Goal: Task Accomplishment & Management: Use online tool/utility

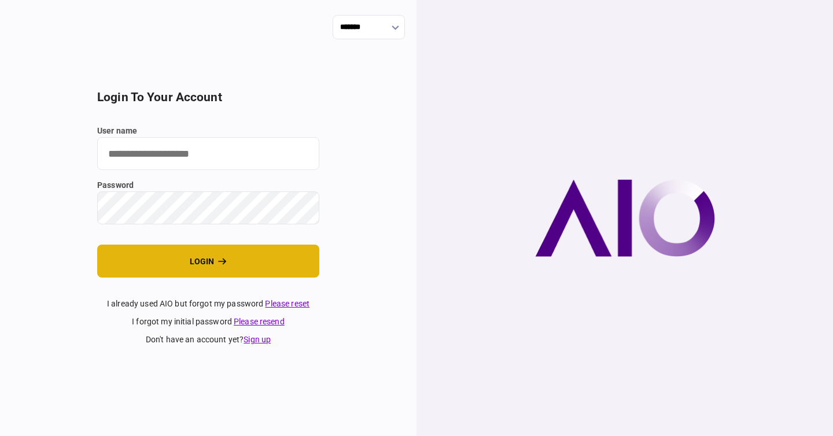
type input "**********"
click at [234, 257] on button "login" at bounding box center [208, 261] width 222 height 33
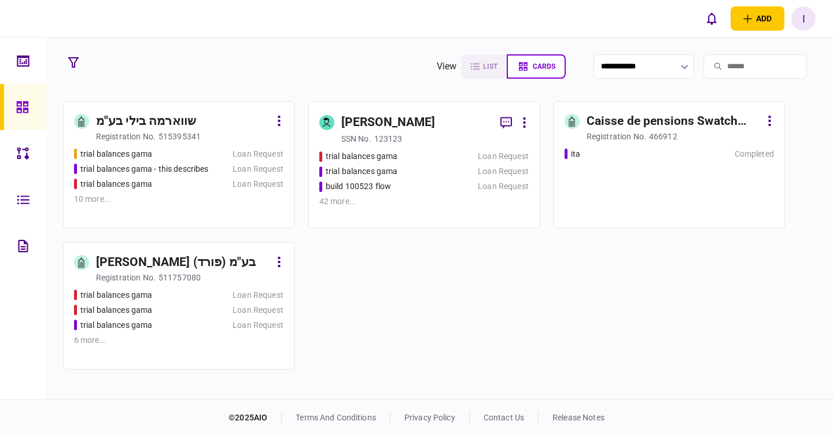
click at [450, 166] on div "trial balances gama" at bounding box center [390, 172] width 141 height 12
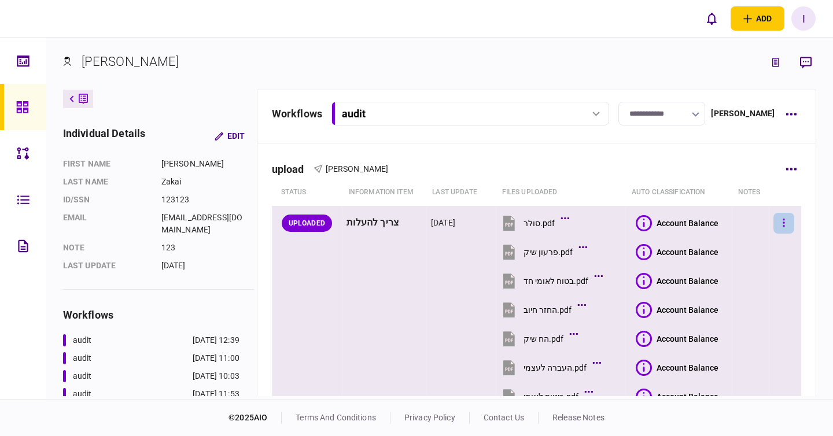
click at [780, 219] on button "button" at bounding box center [784, 223] width 21 height 21
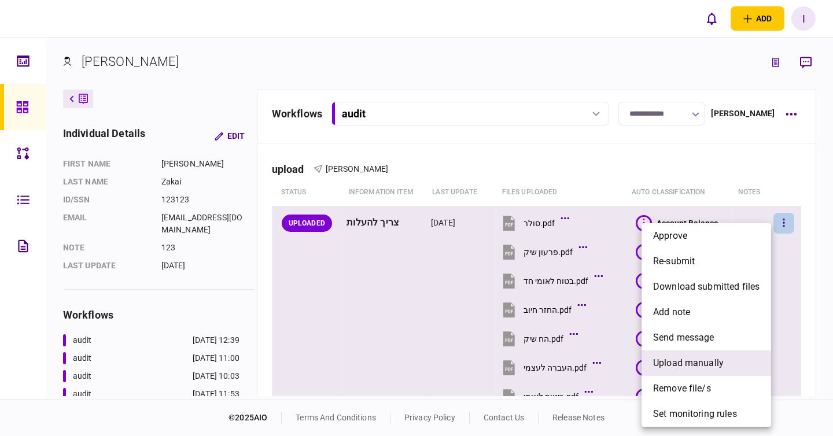
click at [716, 358] on span "upload manually" at bounding box center [688, 364] width 71 height 14
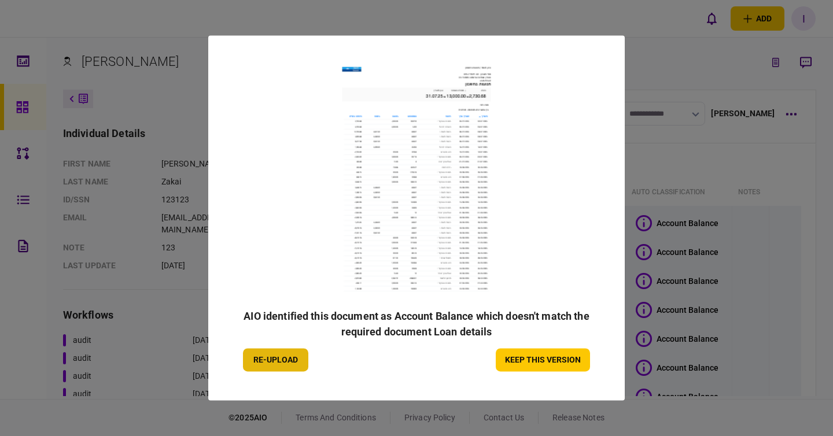
click at [270, 358] on button "re-upload" at bounding box center [275, 360] width 65 height 23
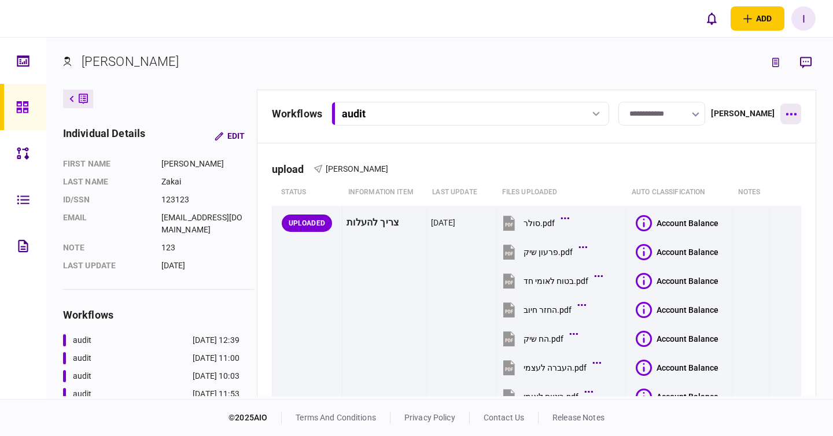
click at [800, 113] on button "button" at bounding box center [791, 114] width 21 height 21
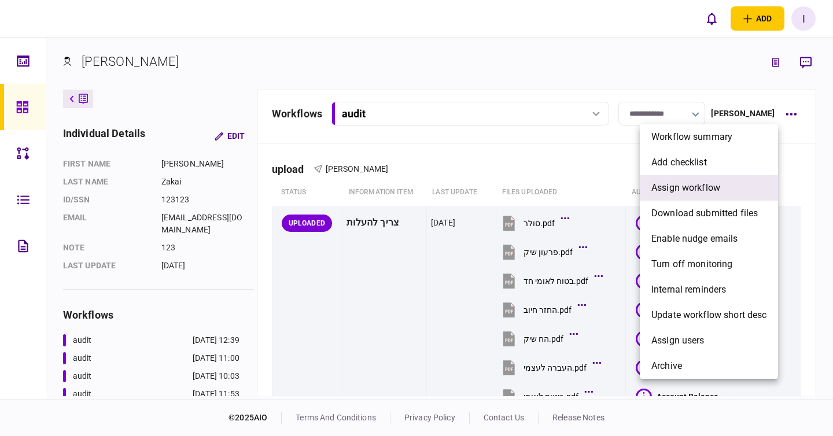
click at [708, 186] on span "assign workflow" at bounding box center [686, 188] width 69 height 14
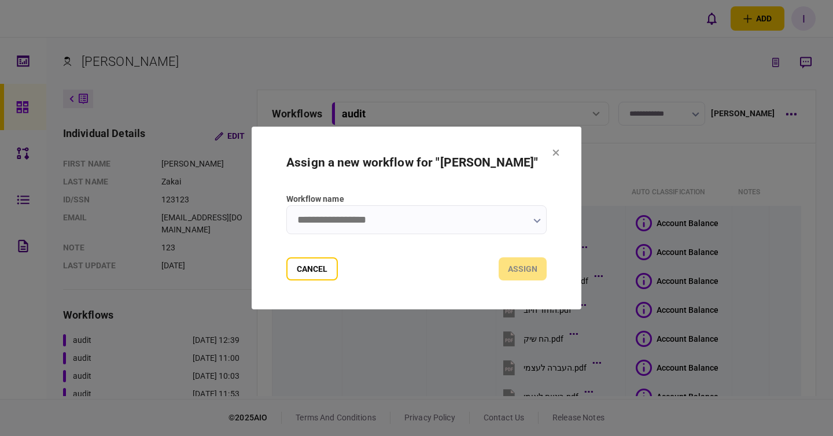
click at [429, 223] on input "Workflow name" at bounding box center [417, 219] width 260 height 29
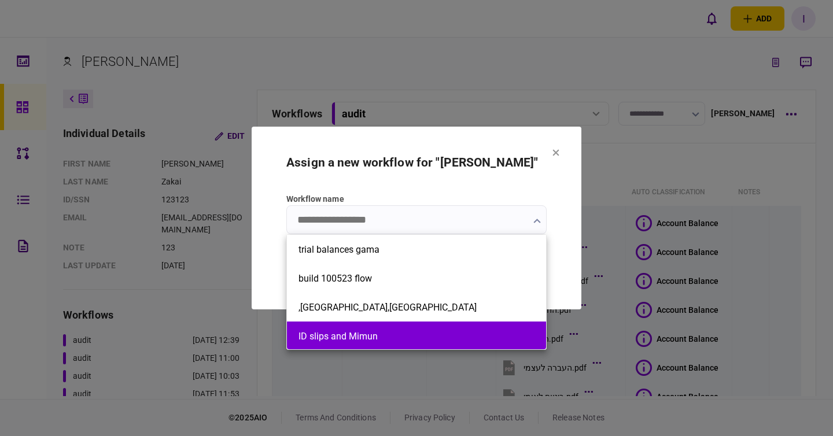
scroll to position [30, 0]
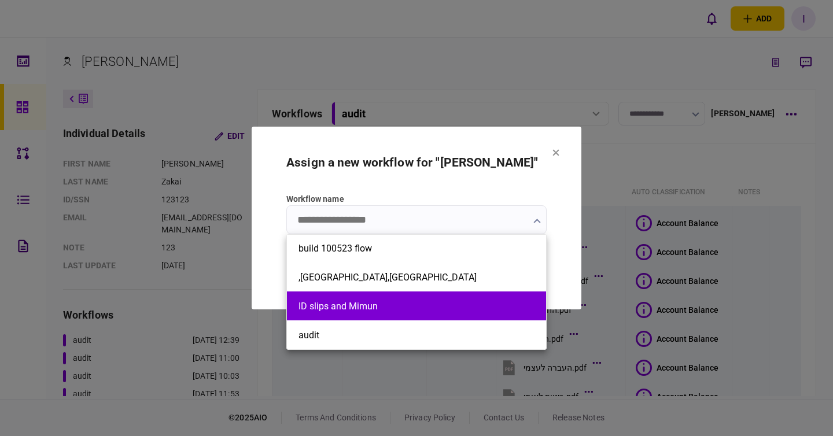
click at [364, 336] on button "audit" at bounding box center [417, 335] width 236 height 11
type input "*****"
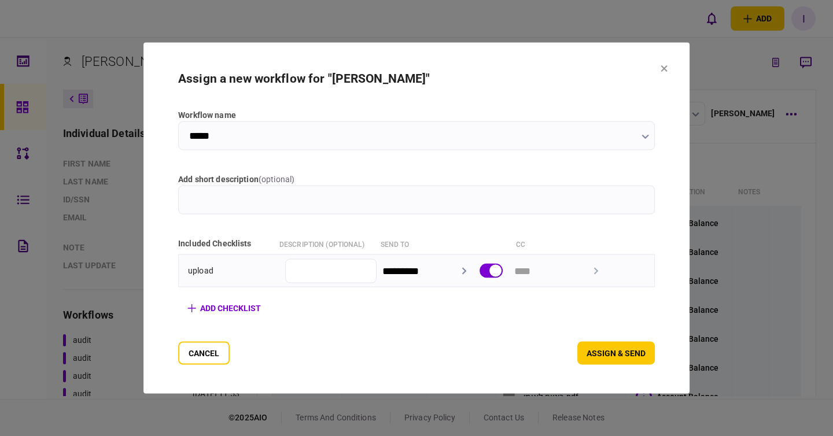
click at [638, 365] on section "Assign a new workflow for "Ron Zakai" Workflow name ***** add short description…" at bounding box center [417, 218] width 546 height 351
click at [638, 359] on button "assign & send" at bounding box center [617, 353] width 78 height 23
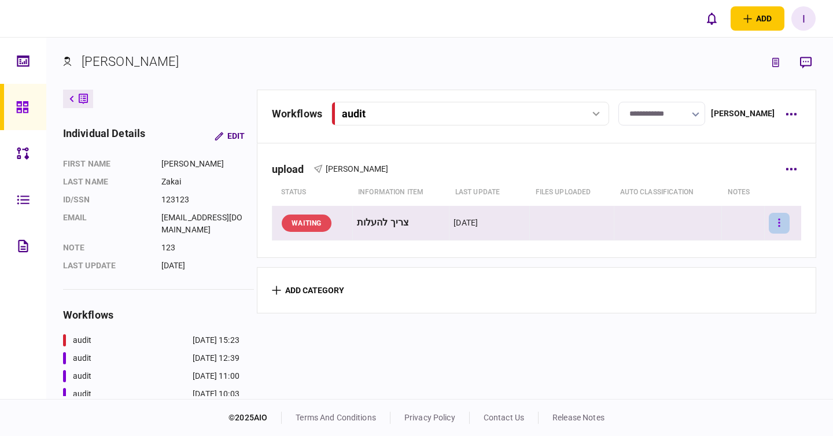
click at [770, 215] on button "button" at bounding box center [779, 223] width 21 height 21
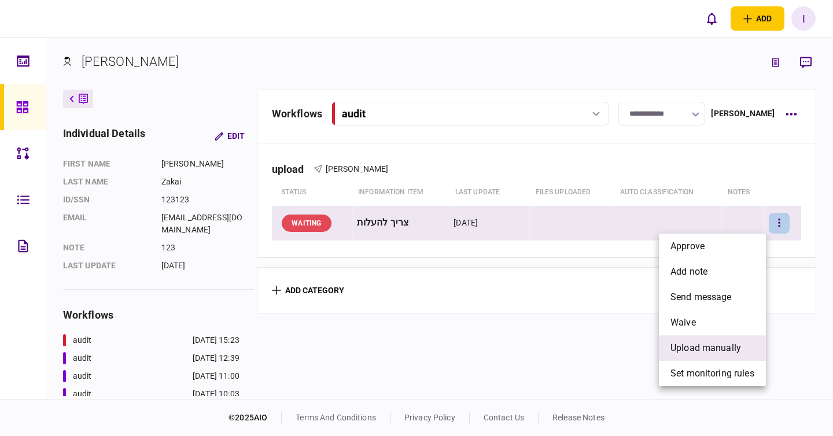
click at [724, 342] on span "upload manually" at bounding box center [706, 349] width 71 height 14
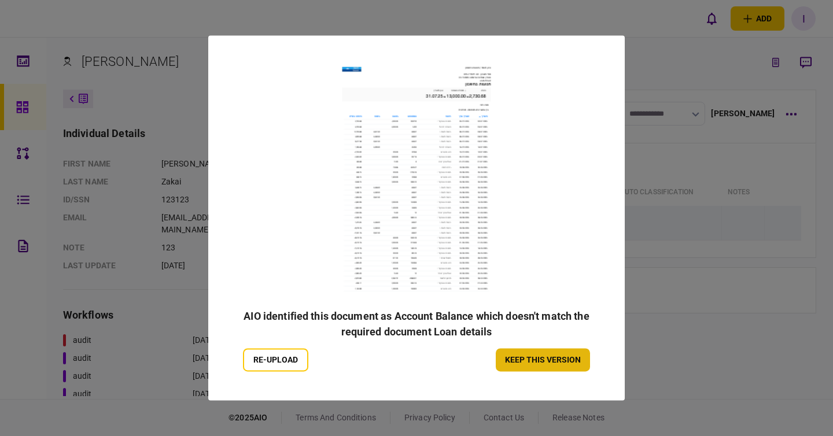
click at [541, 360] on button "keep this version" at bounding box center [543, 360] width 94 height 23
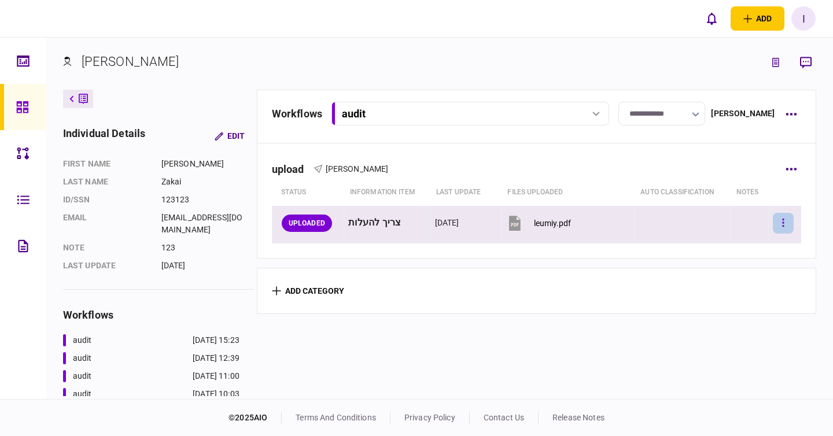
click at [785, 225] on button "button" at bounding box center [783, 223] width 21 height 21
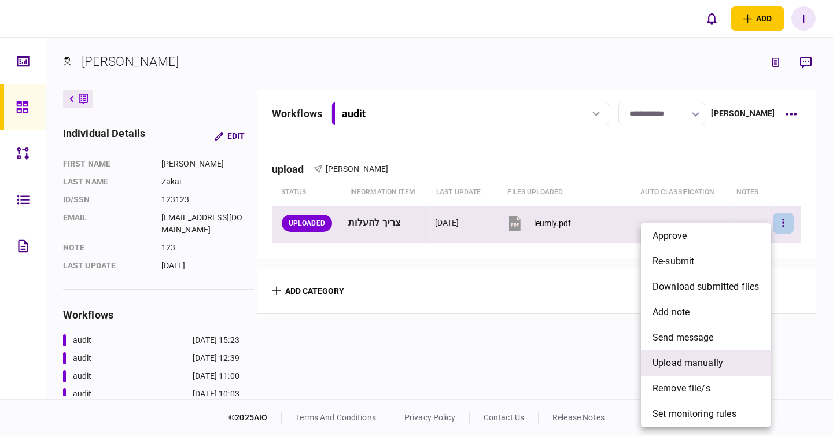
click at [713, 358] on span "upload manually" at bounding box center [688, 364] width 71 height 14
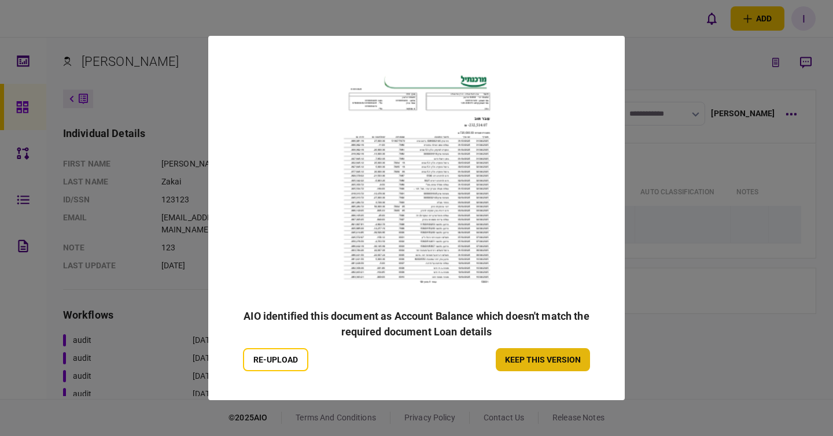
click at [564, 369] on button "keep this version" at bounding box center [543, 359] width 94 height 23
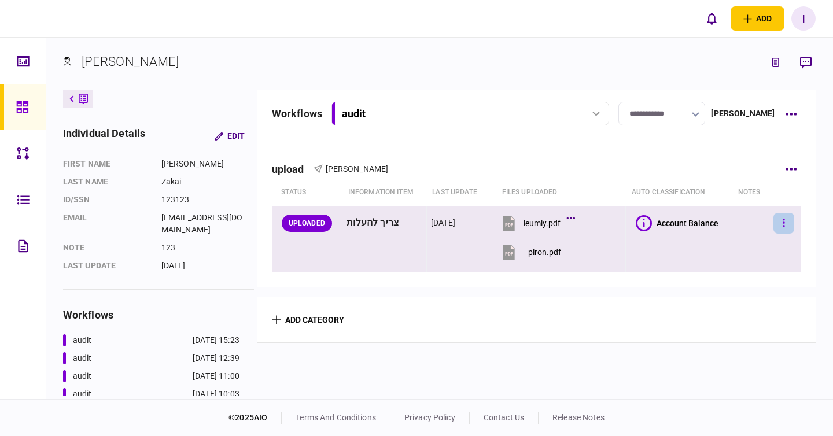
click at [774, 228] on button "button" at bounding box center [784, 223] width 21 height 21
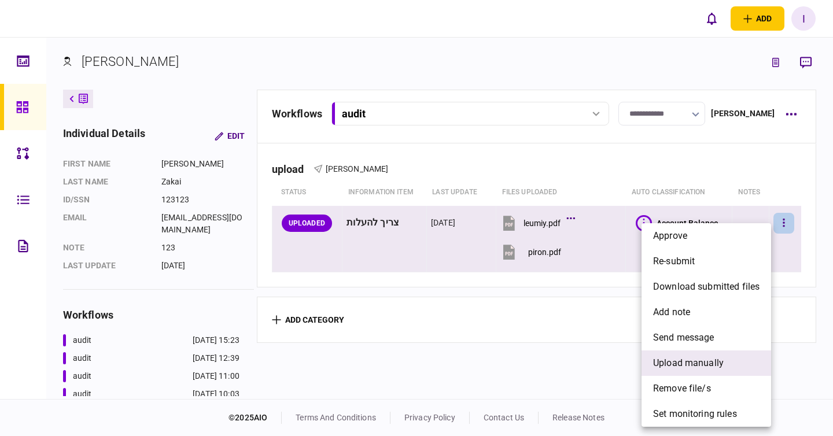
click at [728, 357] on li "upload manually" at bounding box center [707, 363] width 130 height 25
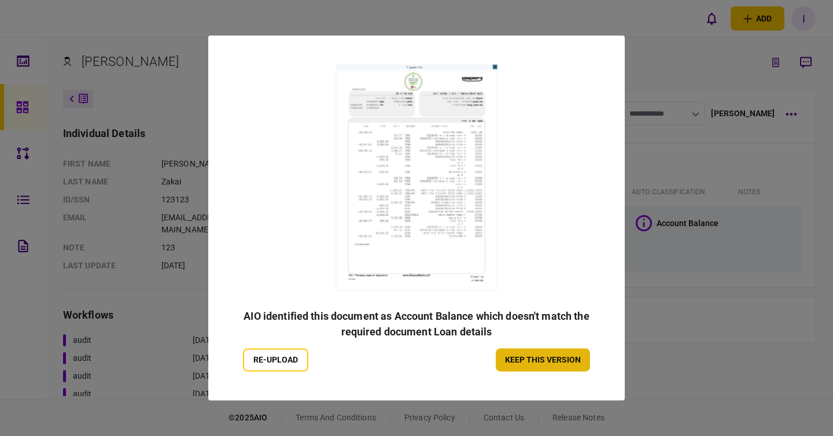
click at [558, 352] on button "keep this version" at bounding box center [543, 360] width 94 height 23
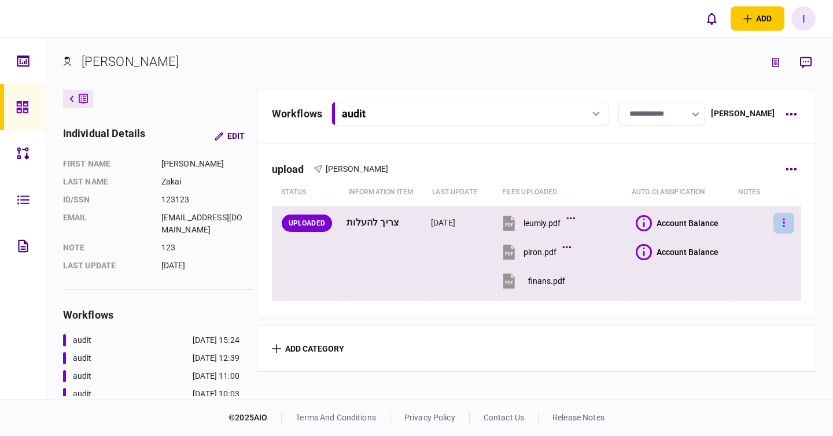
click at [778, 221] on button "button" at bounding box center [784, 223] width 21 height 21
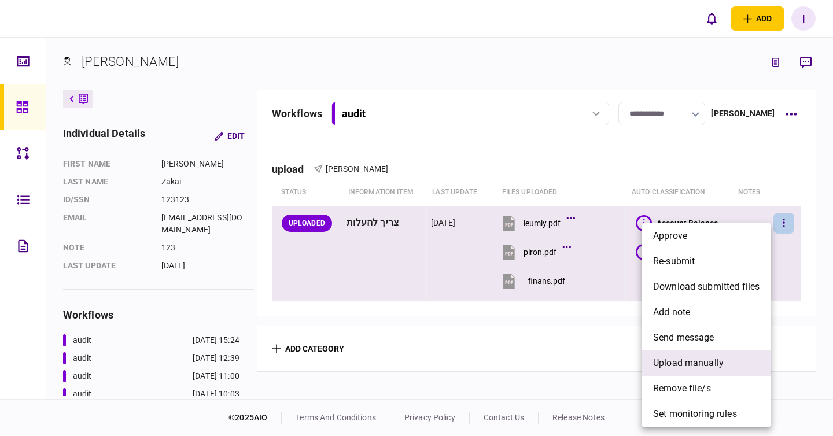
click at [721, 368] on span "upload manually" at bounding box center [688, 364] width 71 height 14
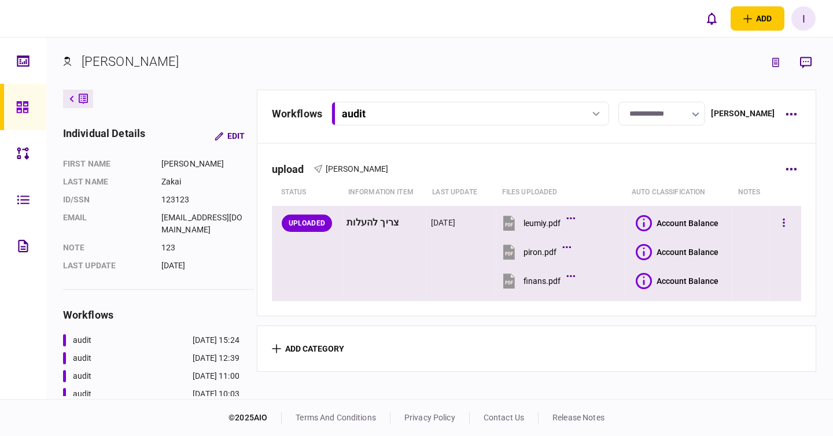
click at [645, 224] on icon at bounding box center [644, 223] width 16 height 16
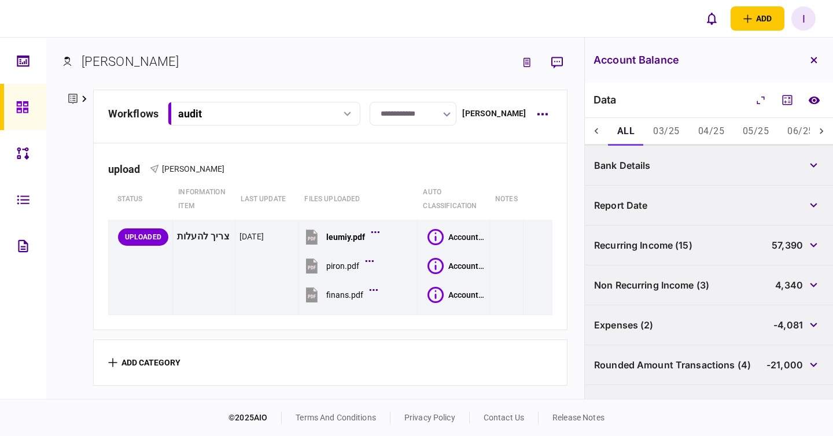
scroll to position [66, 0]
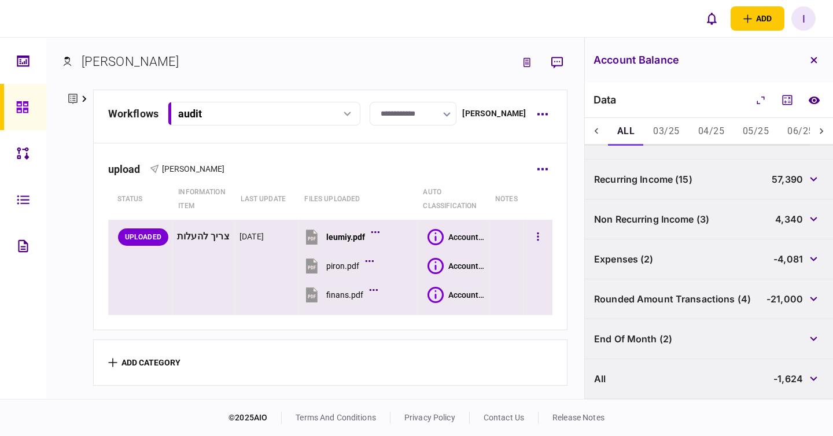
click at [428, 268] on icon at bounding box center [436, 266] width 16 height 16
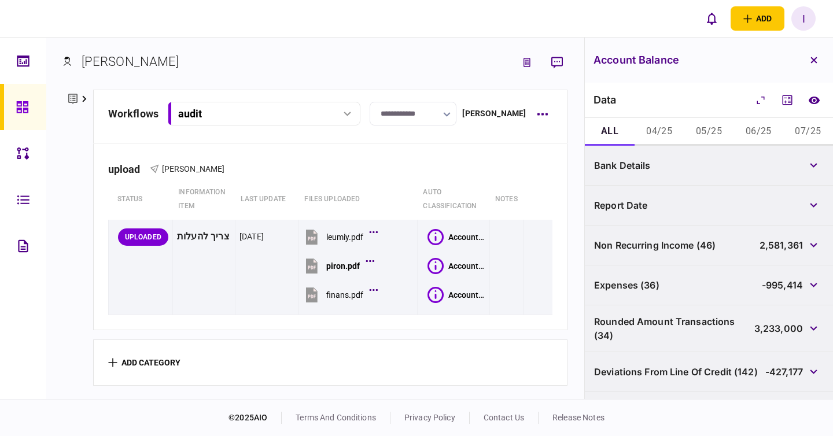
scroll to position [193, 0]
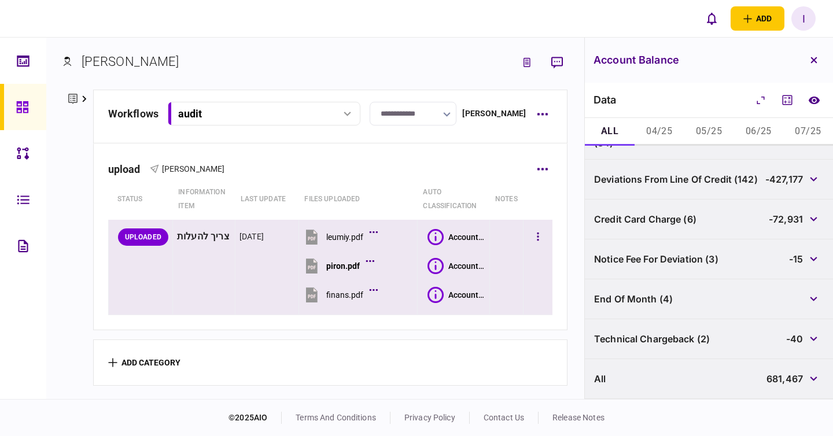
click at [435, 296] on icon at bounding box center [436, 295] width 2 height 9
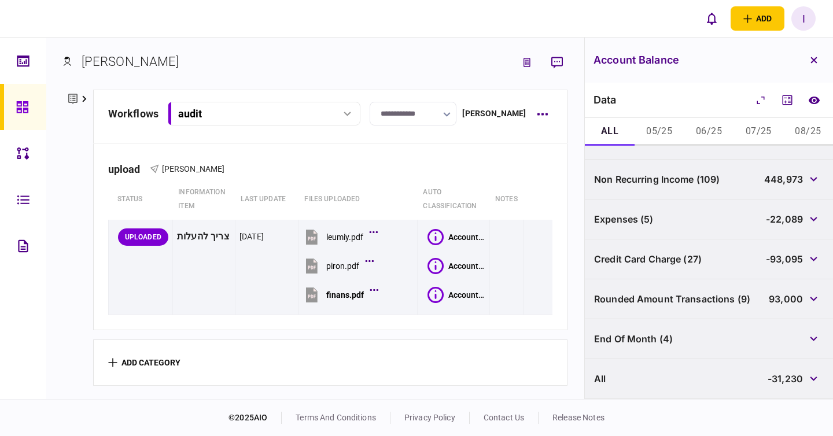
scroll to position [0, 0]
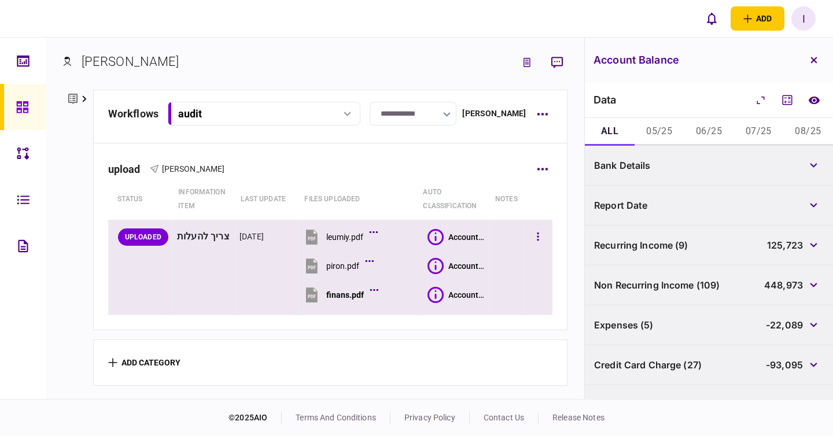
click at [439, 239] on icon at bounding box center [436, 237] width 16 height 16
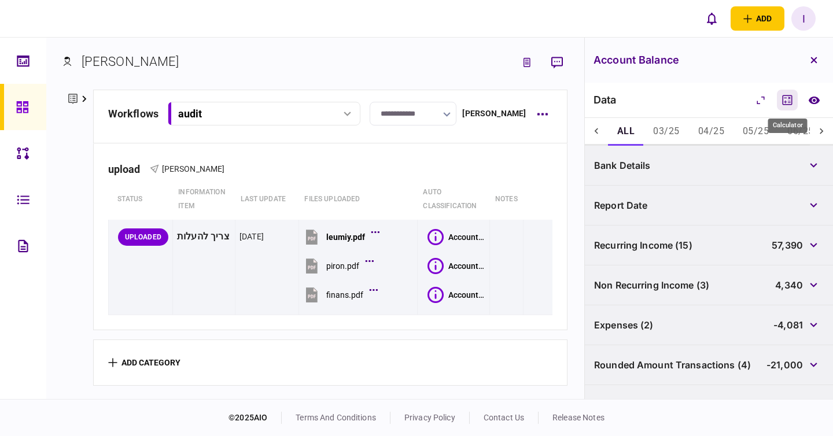
click at [793, 94] on icon "Calculator" at bounding box center [788, 100] width 14 height 14
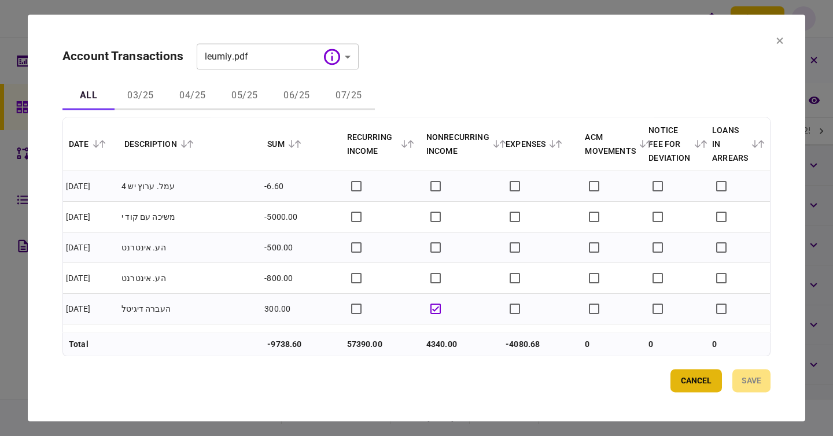
click at [674, 376] on button "Cancel" at bounding box center [697, 381] width 52 height 23
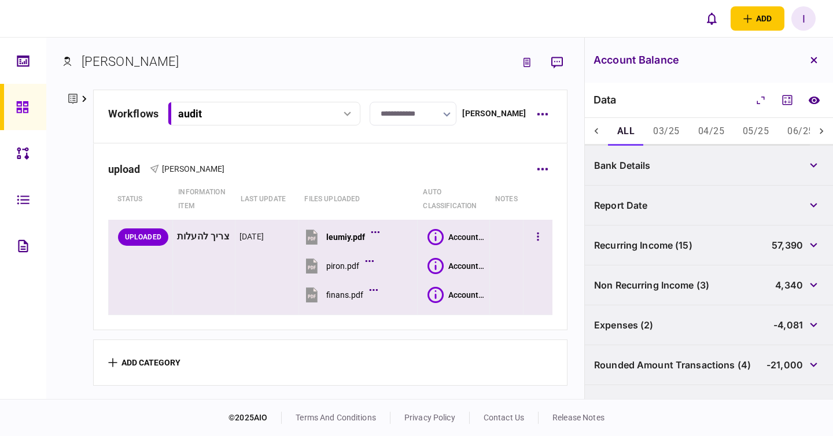
click at [443, 261] on button "Account Balance" at bounding box center [457, 266] width 58 height 16
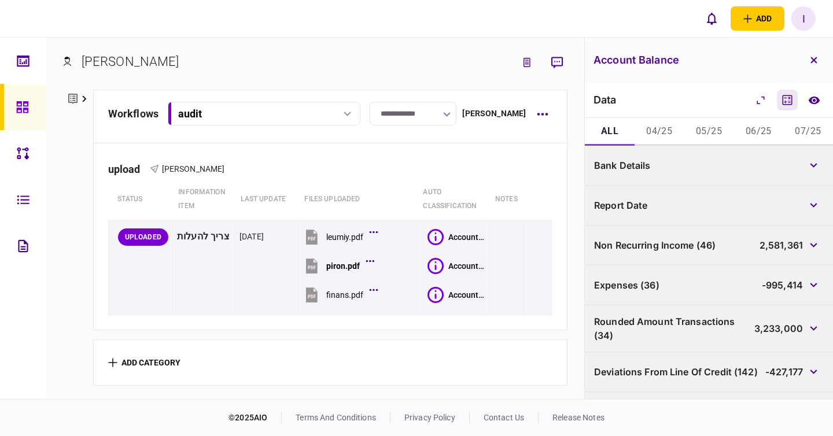
click at [788, 99] on icon "Calculator" at bounding box center [788, 100] width 14 height 14
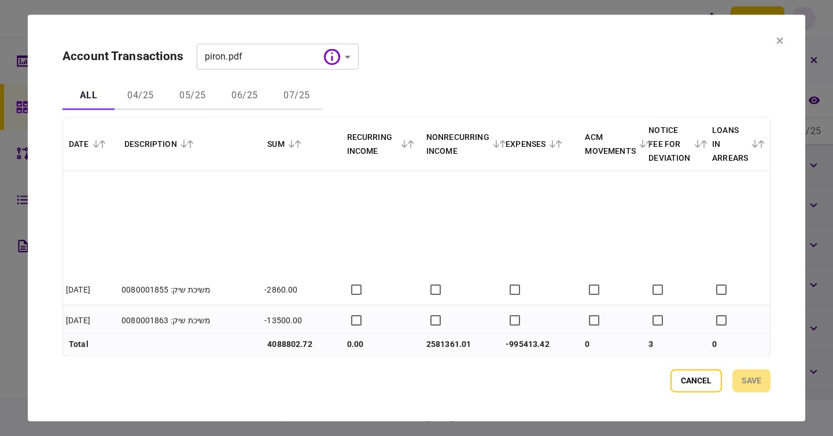
scroll to position [11036, 0]
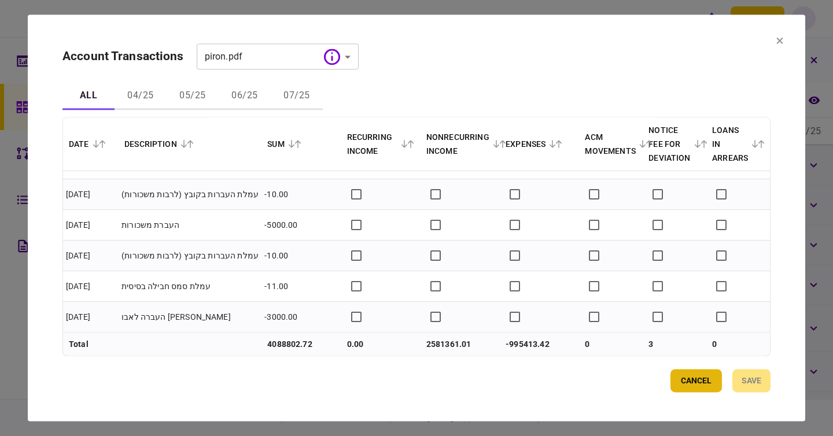
click at [690, 392] on button "Cancel" at bounding box center [697, 381] width 52 height 23
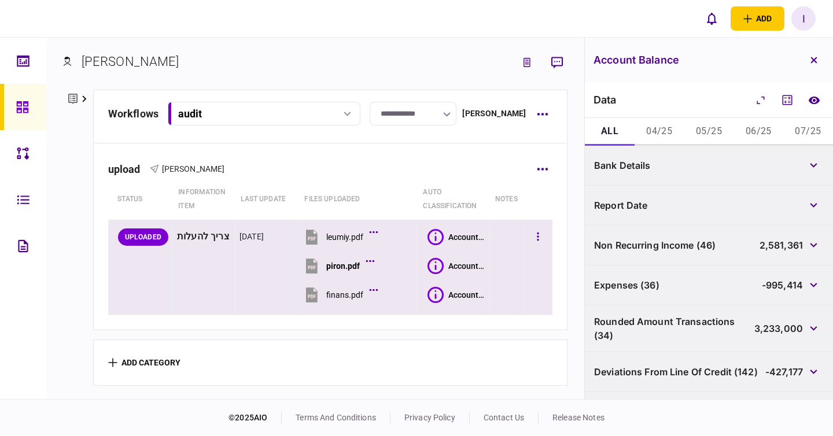
click at [450, 299] on div "Account Balance" at bounding box center [467, 295] width 37 height 9
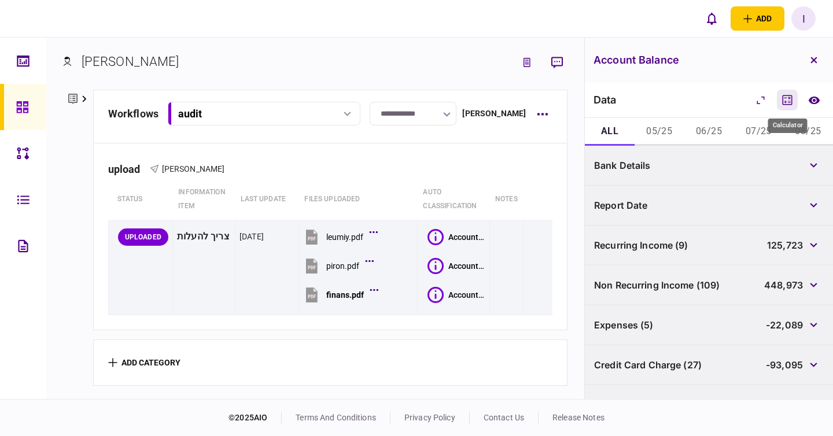
click at [793, 97] on icon "Calculator" at bounding box center [788, 100] width 14 height 14
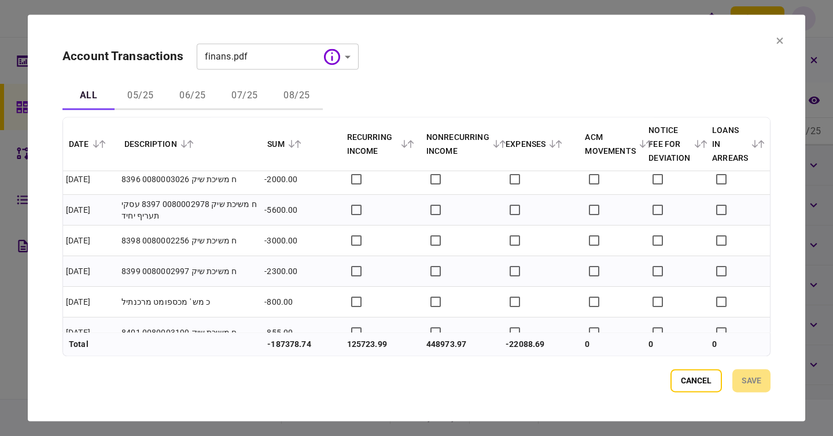
scroll to position [13026, 0]
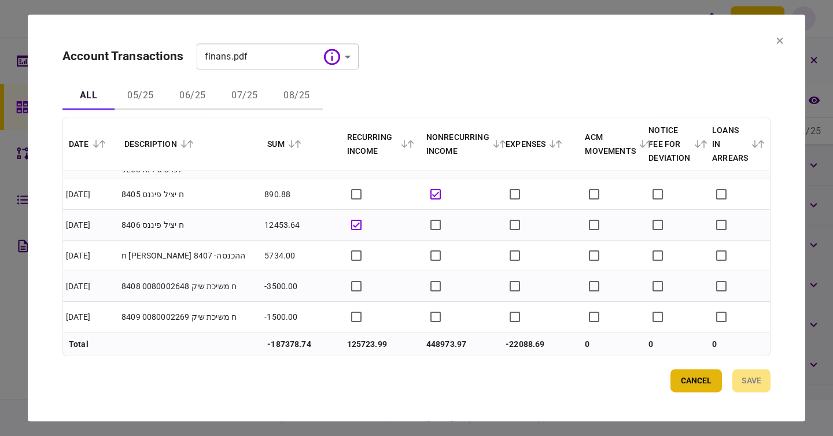
click at [688, 376] on button "Cancel" at bounding box center [697, 381] width 52 height 23
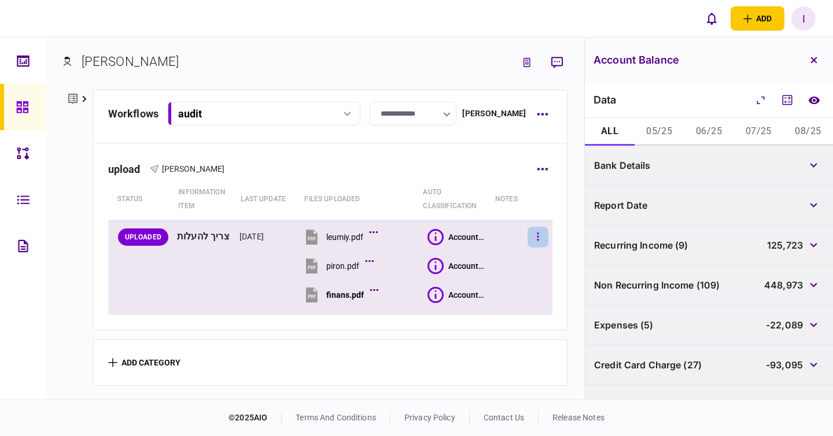
click at [537, 241] on icon "button" at bounding box center [538, 237] width 2 height 11
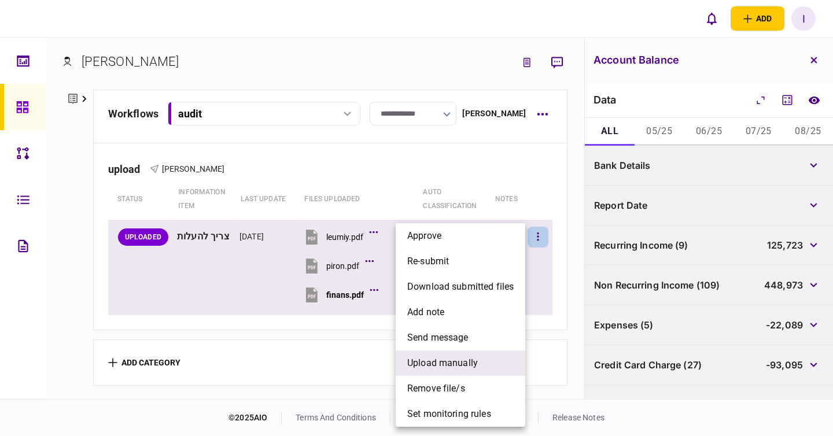
click at [494, 355] on li "upload manually" at bounding box center [461, 363] width 130 height 25
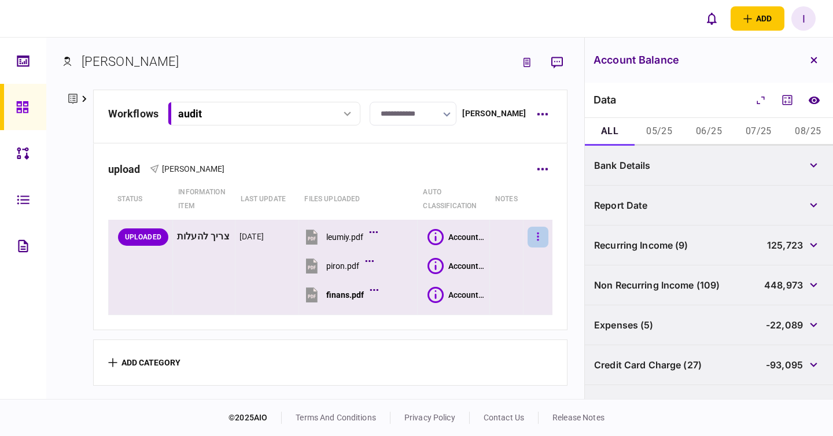
click at [541, 240] on button "button" at bounding box center [538, 237] width 21 height 21
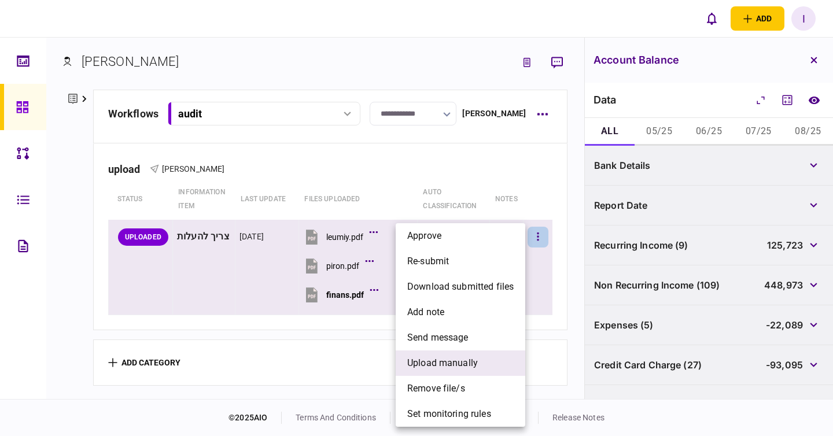
click at [484, 369] on li "upload manually" at bounding box center [461, 363] width 130 height 25
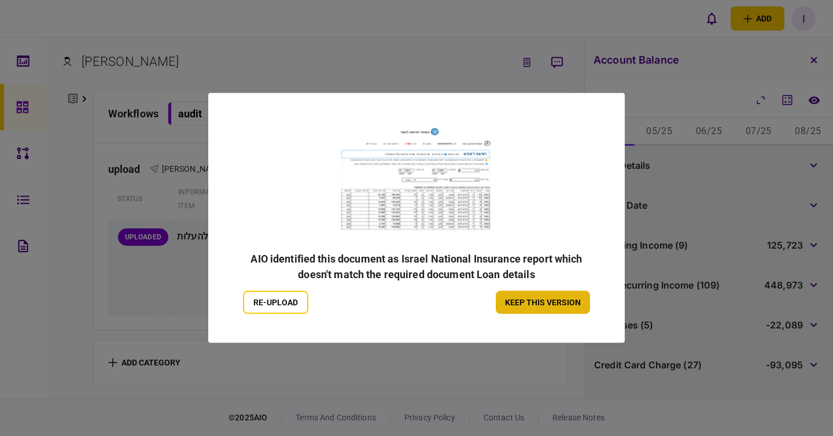
click at [569, 302] on button "keep this version" at bounding box center [543, 302] width 94 height 23
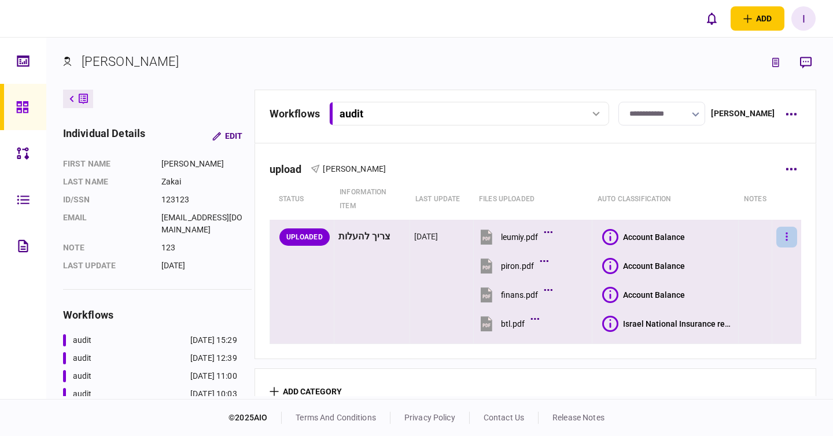
click at [790, 235] on button "button" at bounding box center [787, 237] width 21 height 21
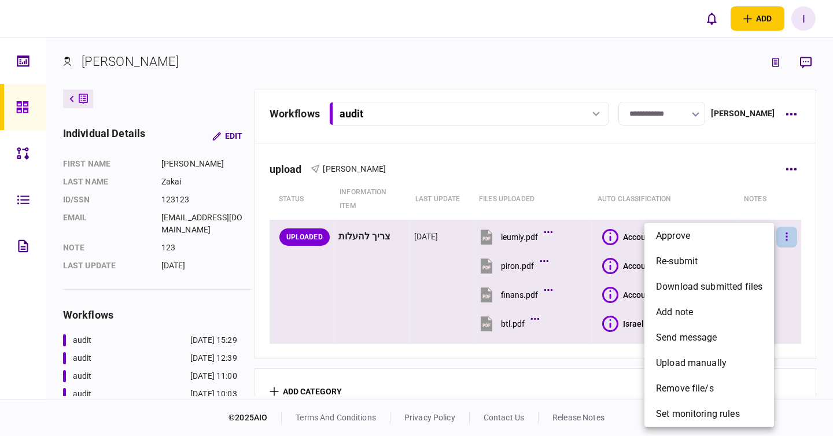
click at [790, 235] on div at bounding box center [416, 218] width 833 height 436
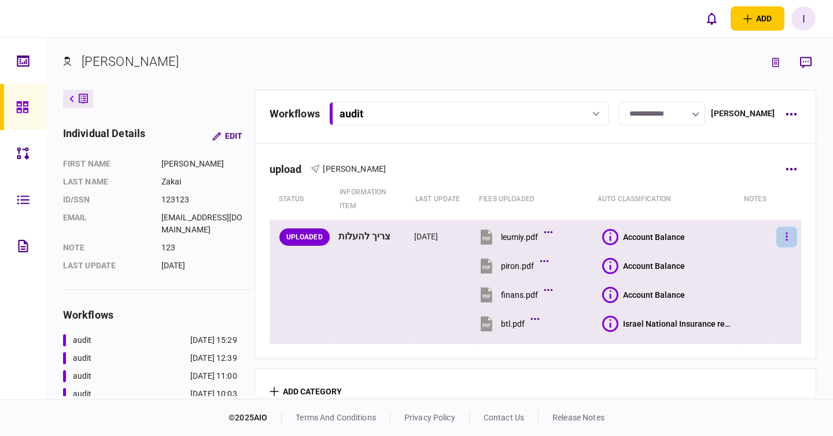
click at [783, 241] on button "button" at bounding box center [787, 237] width 21 height 21
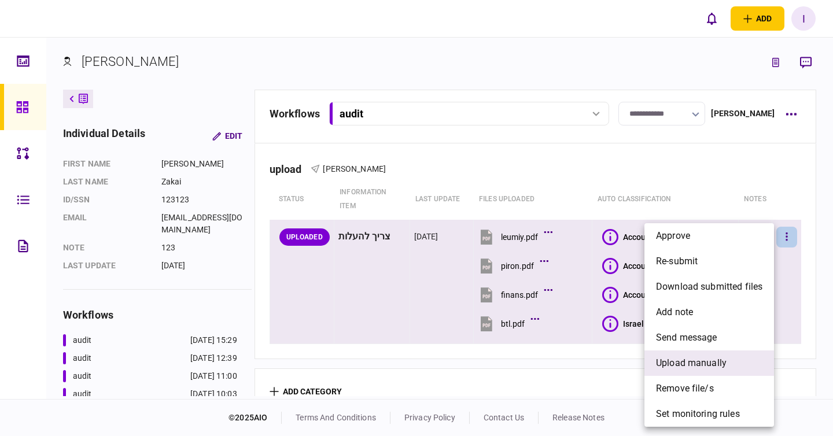
click at [724, 370] on li "upload manually" at bounding box center [710, 363] width 130 height 25
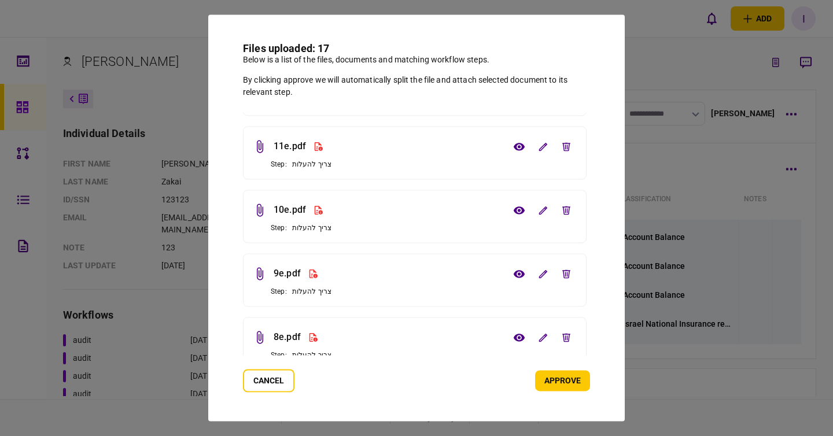
scroll to position [829, 0]
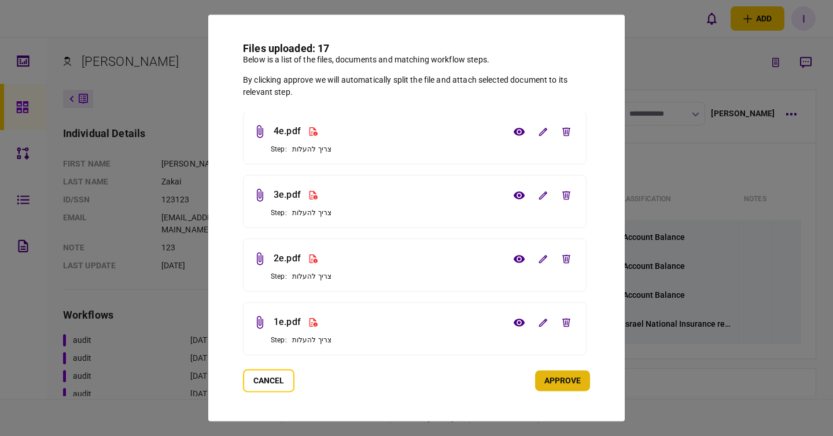
click at [564, 385] on button "approve" at bounding box center [562, 381] width 55 height 21
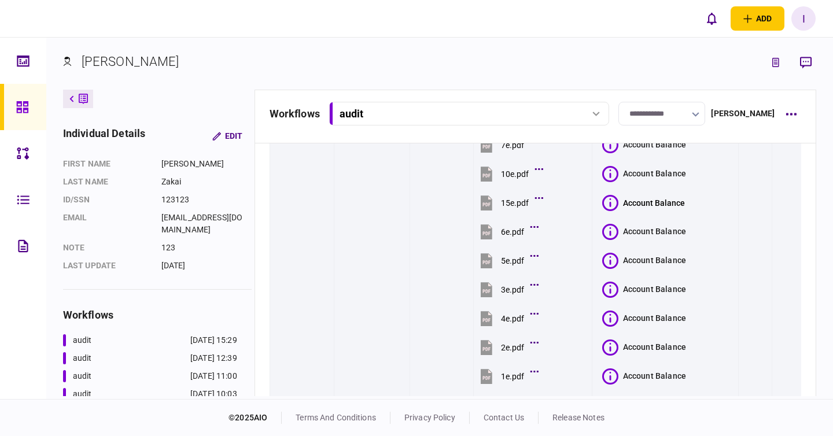
scroll to position [514, 0]
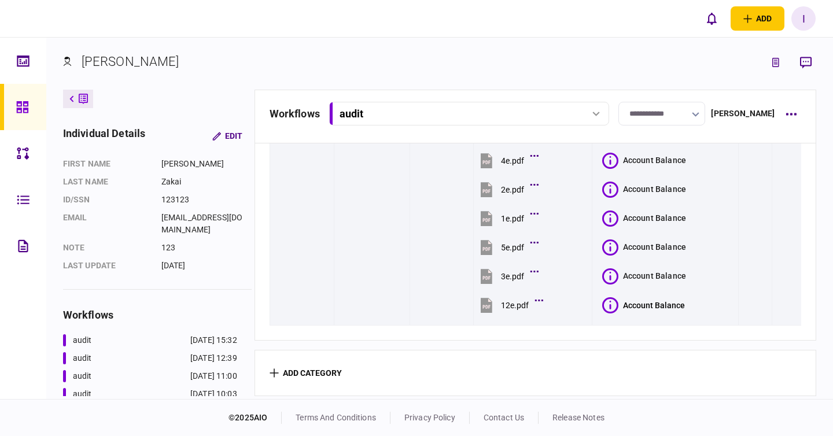
scroll to position [403, 0]
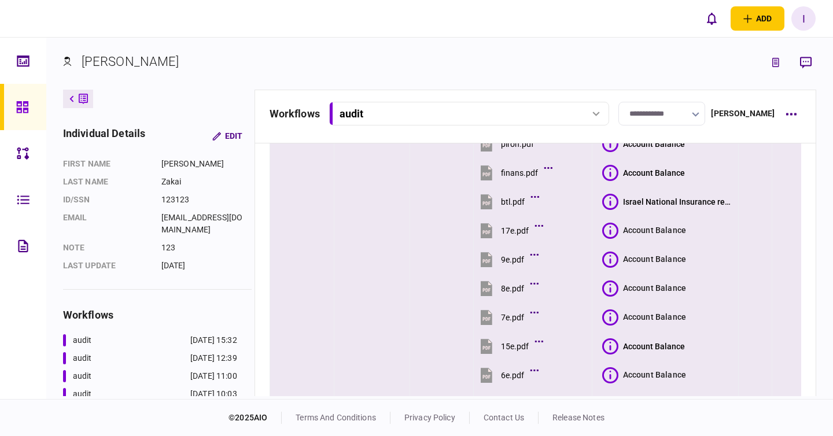
scroll to position [135, 0]
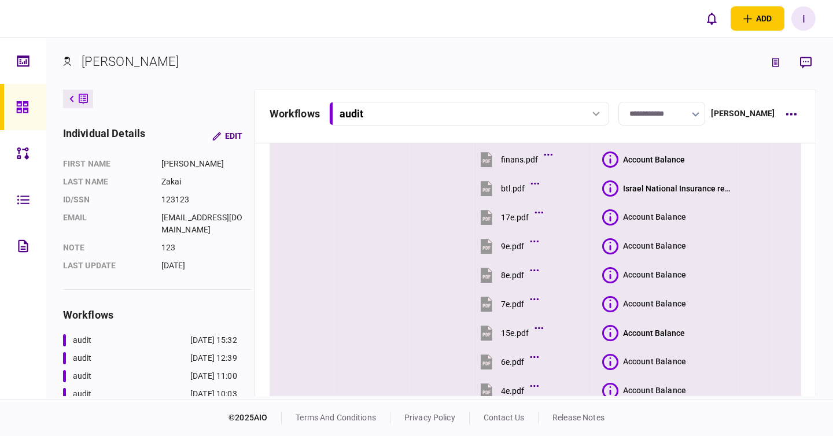
click at [605, 228] on section "Account Balance" at bounding box center [669, 217] width 132 height 26
click at [606, 225] on icon at bounding box center [611, 218] width 16 height 16
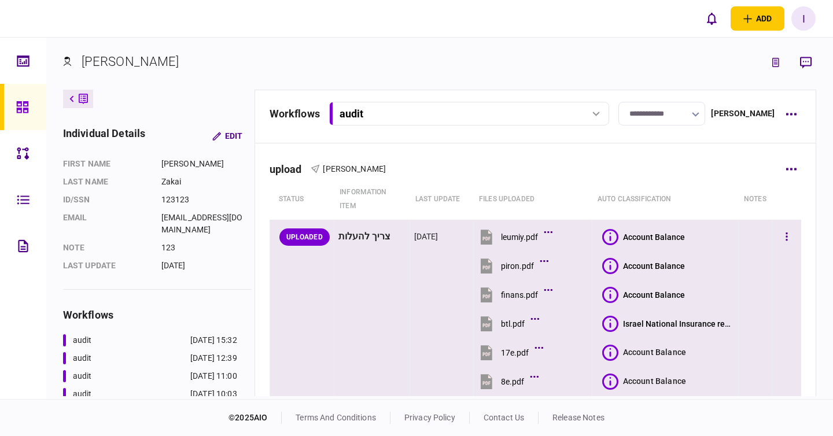
click at [608, 234] on icon at bounding box center [611, 237] width 16 height 16
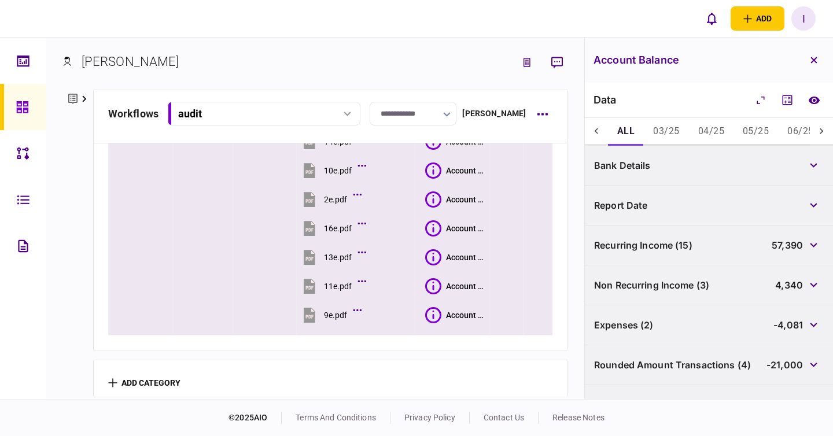
scroll to position [514, 0]
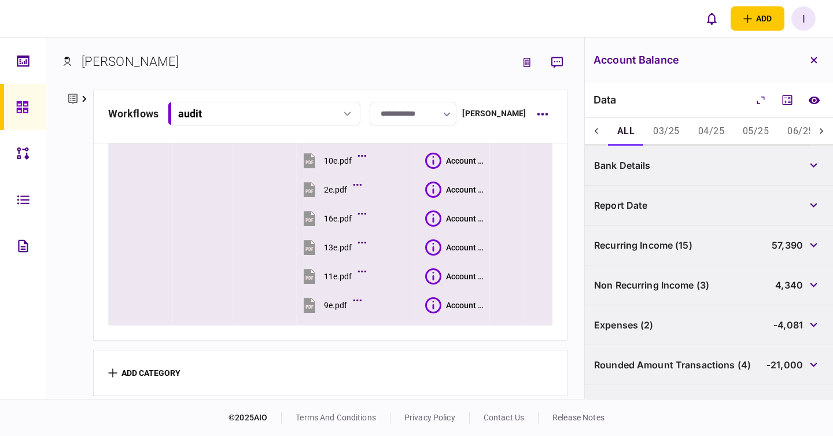
click at [438, 298] on icon at bounding box center [433, 306] width 16 height 16
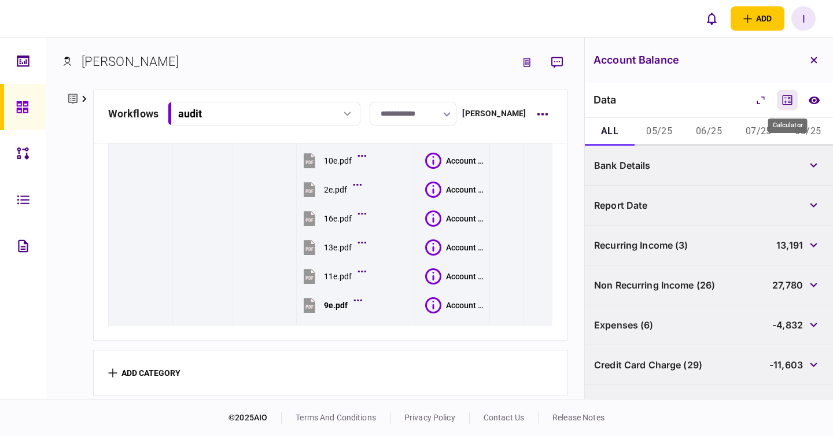
click at [788, 97] on icon "Calculator" at bounding box center [788, 100] width 10 height 10
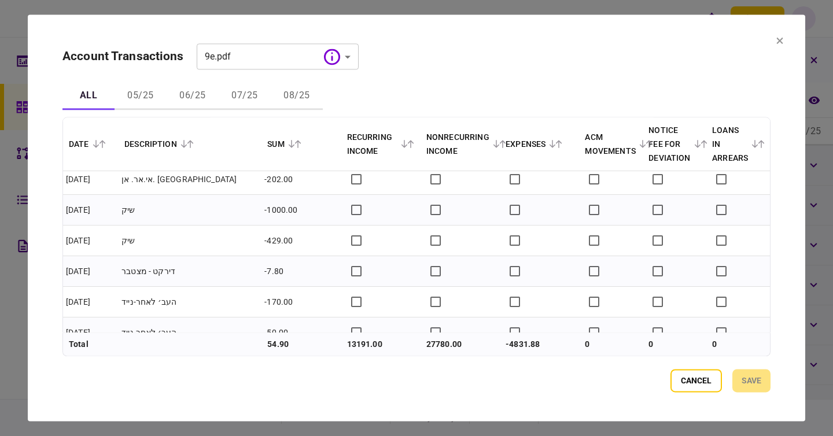
scroll to position [2914, 0]
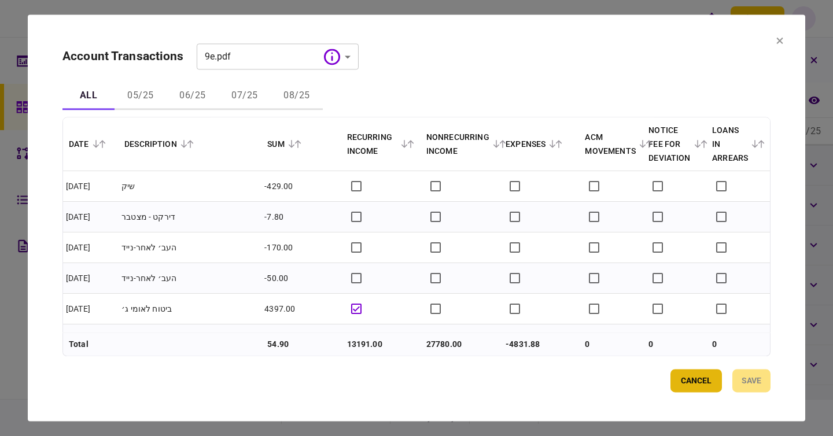
click at [689, 374] on button "Cancel" at bounding box center [697, 381] width 52 height 23
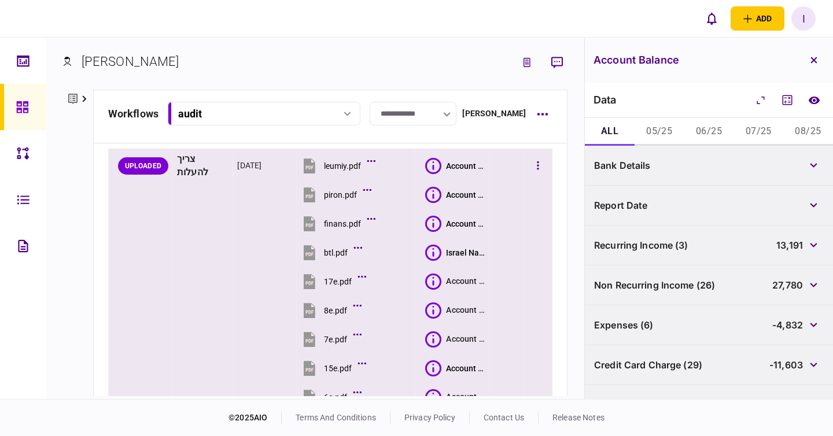
scroll to position [73, 0]
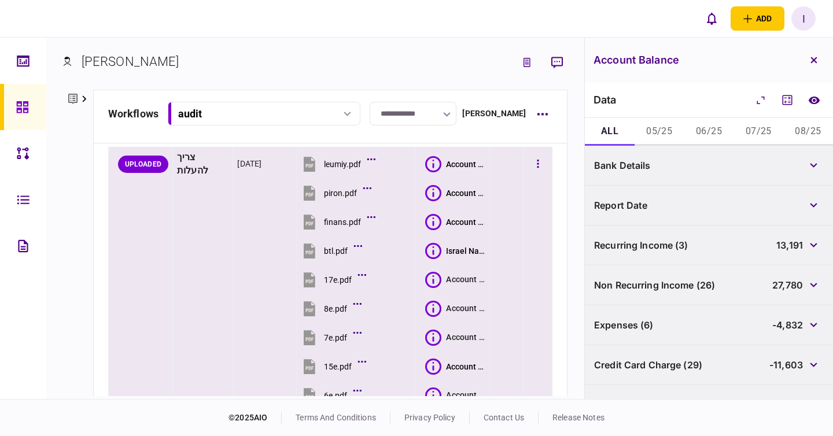
click at [428, 268] on section "Account Balance" at bounding box center [455, 280] width 60 height 26
click at [434, 277] on icon at bounding box center [433, 280] width 16 height 16
click at [434, 327] on section "Account Balance" at bounding box center [455, 338] width 60 height 26
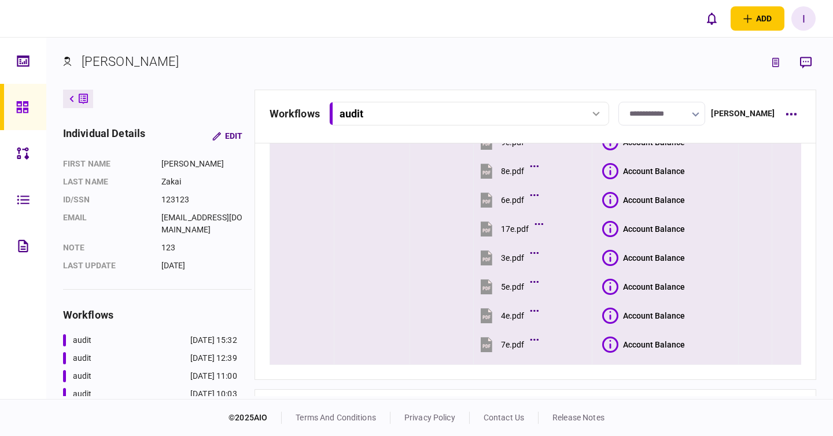
scroll to position [470, 0]
click at [607, 193] on icon at bounding box center [611, 201] width 16 height 16
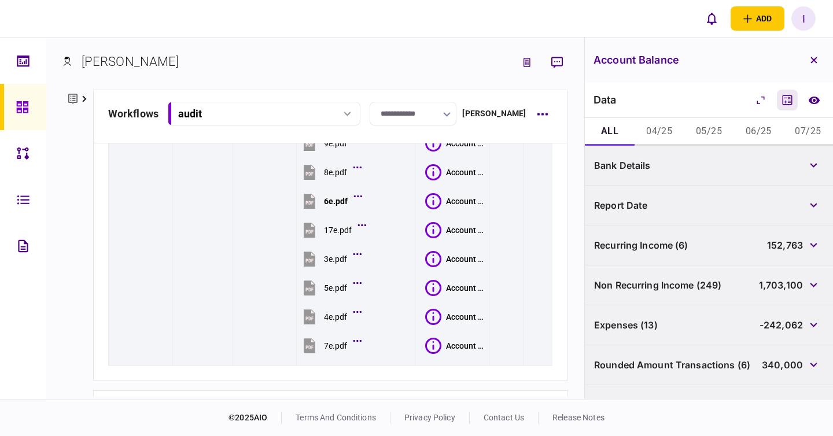
click at [789, 100] on icon "Calculator" at bounding box center [788, 100] width 14 height 14
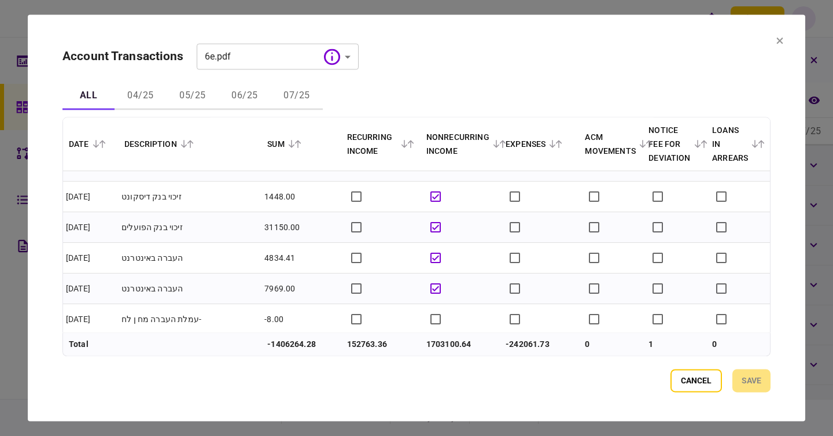
scroll to position [7924, 0]
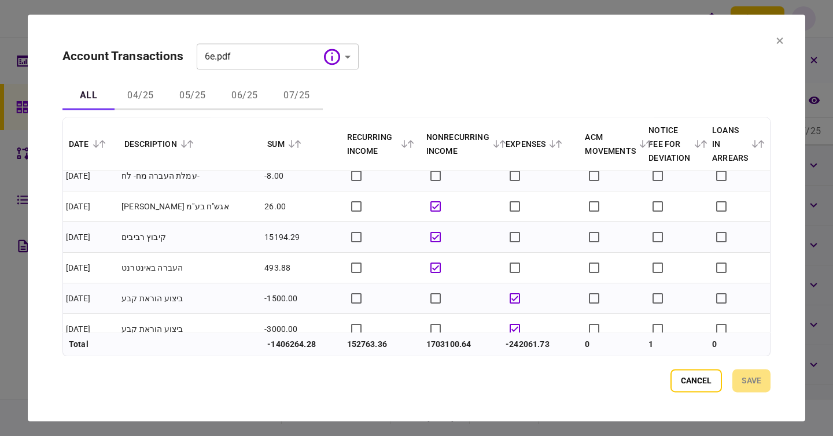
click at [781, 34] on section "**********" at bounding box center [417, 217] width 778 height 407
click at [784, 36] on section "**********" at bounding box center [417, 217] width 778 height 407
click at [783, 41] on icon at bounding box center [780, 40] width 7 height 7
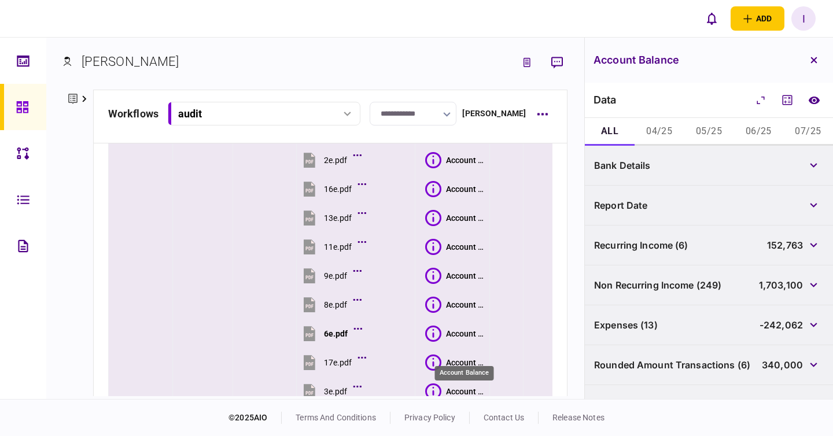
scroll to position [329, 0]
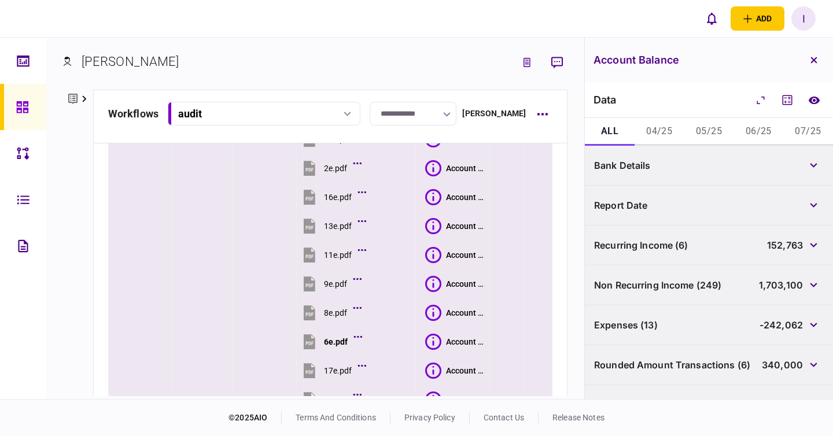
click at [441, 221] on button "Account Balance" at bounding box center [455, 226] width 60 height 16
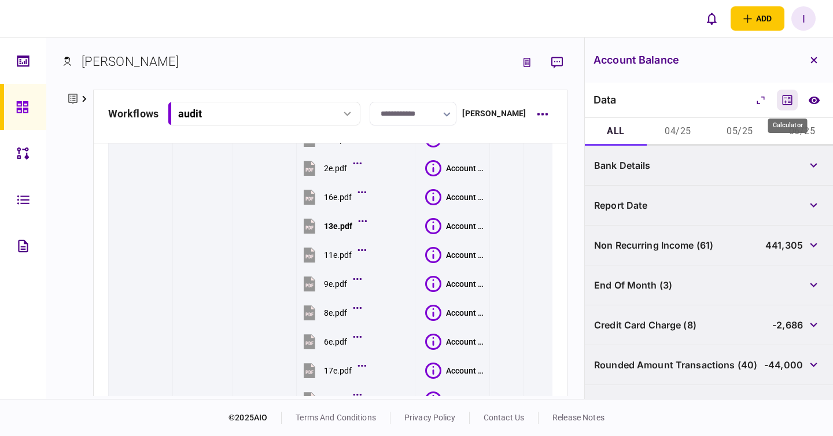
click at [792, 102] on icon "Calculator" at bounding box center [788, 100] width 14 height 14
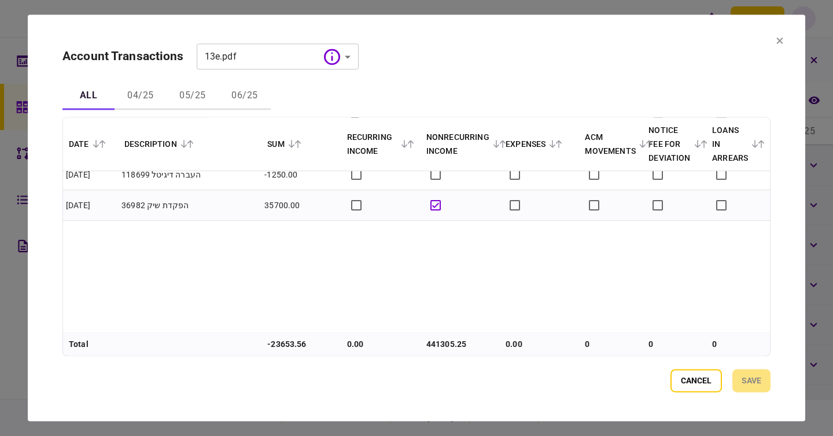
scroll to position [0, 0]
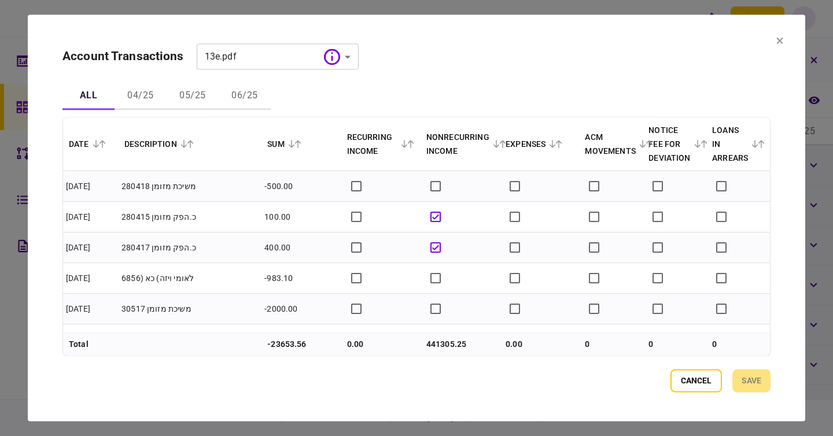
click at [774, 46] on section "**********" at bounding box center [417, 217] width 778 height 407
click at [780, 40] on icon at bounding box center [780, 41] width 6 height 6
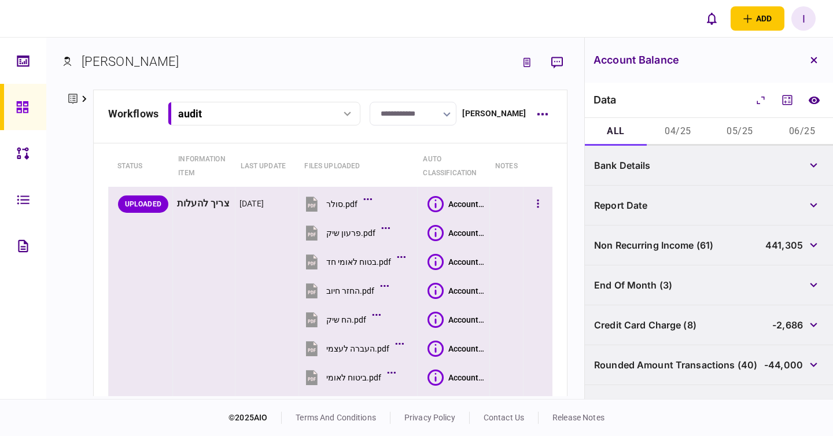
scroll to position [14, 0]
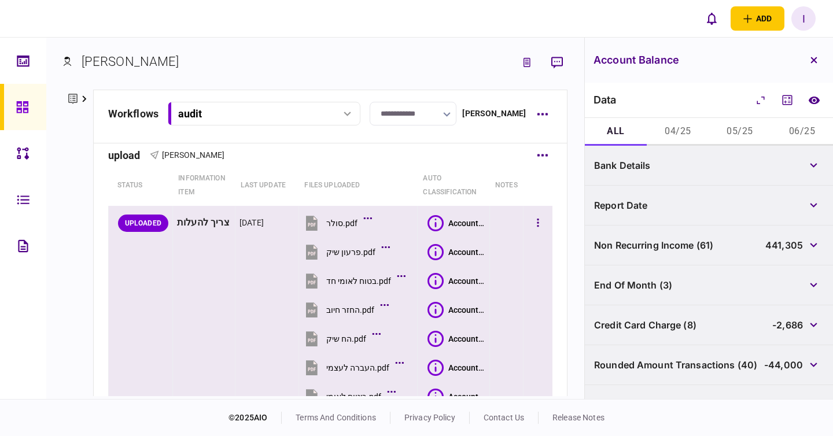
click at [448, 271] on section "Account Balance" at bounding box center [457, 281] width 58 height 26
click at [454, 225] on div "Account Balance" at bounding box center [467, 223] width 37 height 9
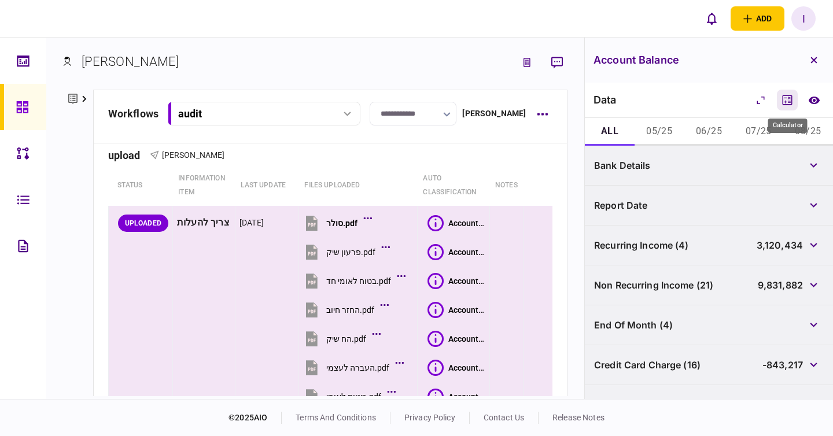
click at [790, 102] on icon "Calculator" at bounding box center [788, 100] width 14 height 14
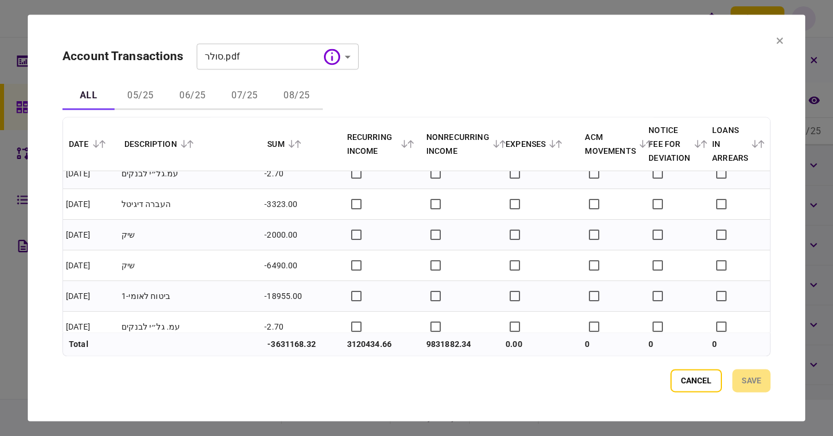
scroll to position [136, 0]
click at [776, 42] on section "**********" at bounding box center [417, 217] width 778 height 407
click at [782, 42] on icon at bounding box center [780, 41] width 6 height 6
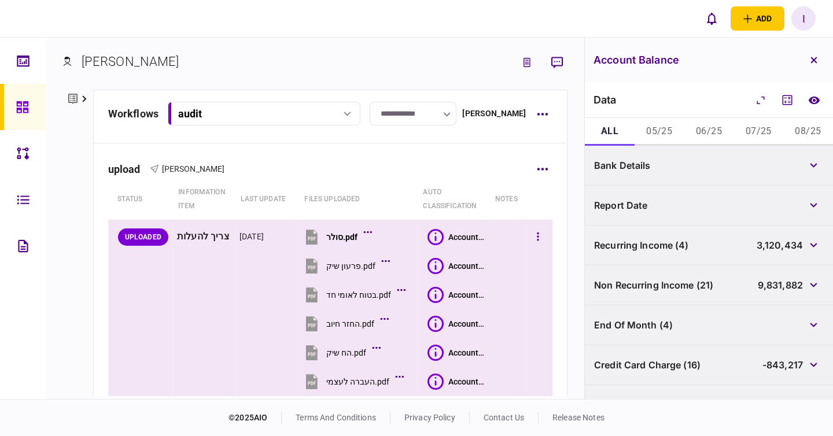
scroll to position [109, 0]
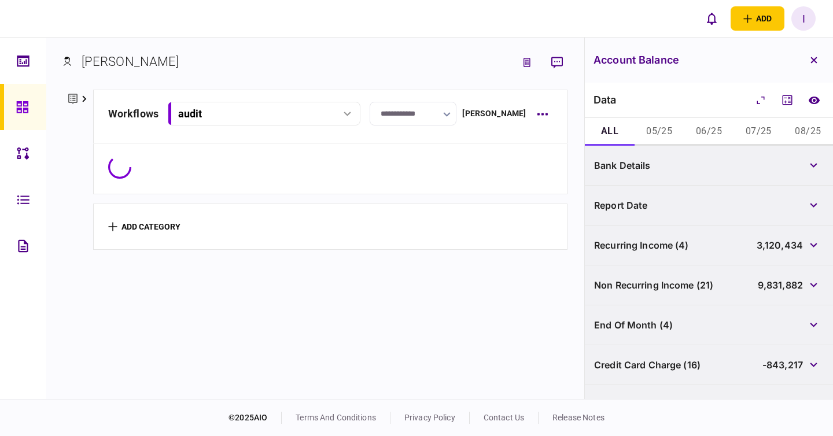
click at [38, 111] on link at bounding box center [23, 107] width 46 height 46
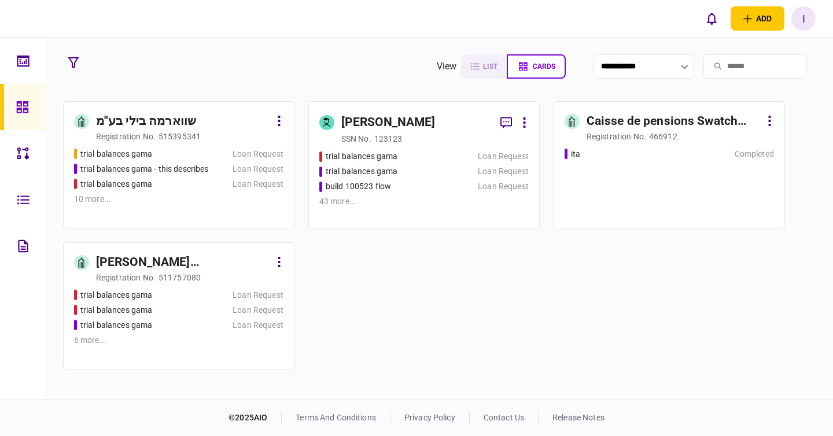
click at [405, 171] on div "trial balances gama" at bounding box center [390, 172] width 141 height 12
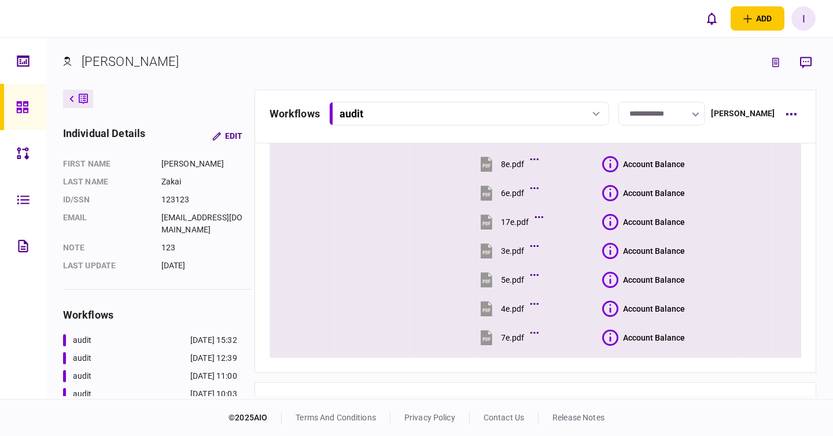
scroll to position [479, 0]
click at [608, 288] on section "Account Balance" at bounding box center [669, 279] width 132 height 26
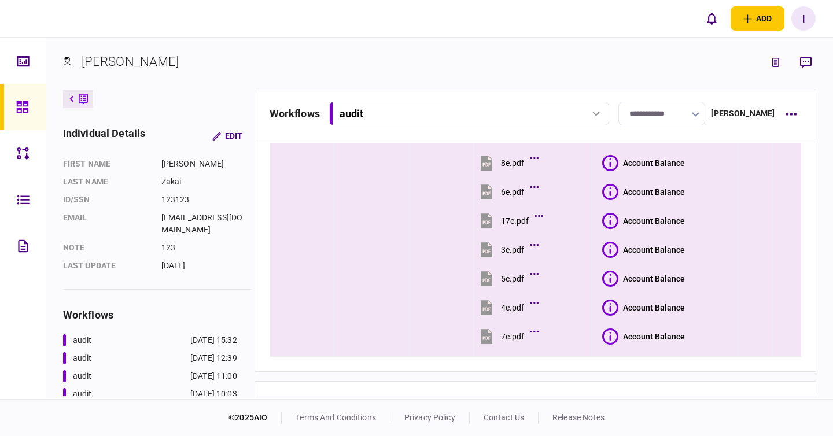
click at [608, 282] on icon at bounding box center [611, 279] width 16 height 16
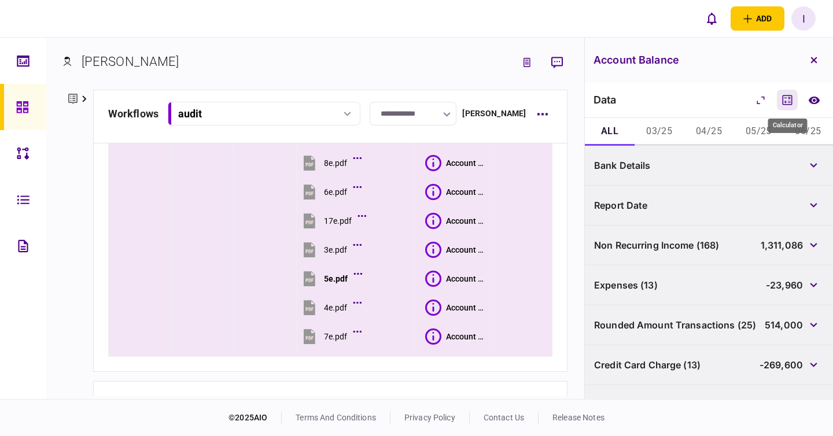
click at [787, 103] on icon "Calculator" at bounding box center [788, 100] width 14 height 14
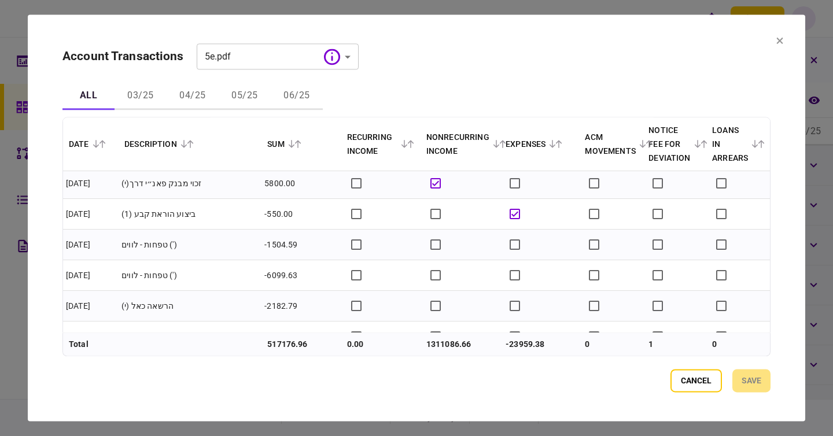
scroll to position [7487, 0]
click at [785, 39] on section "**********" at bounding box center [417, 217] width 778 height 407
click at [778, 42] on icon at bounding box center [780, 41] width 6 height 6
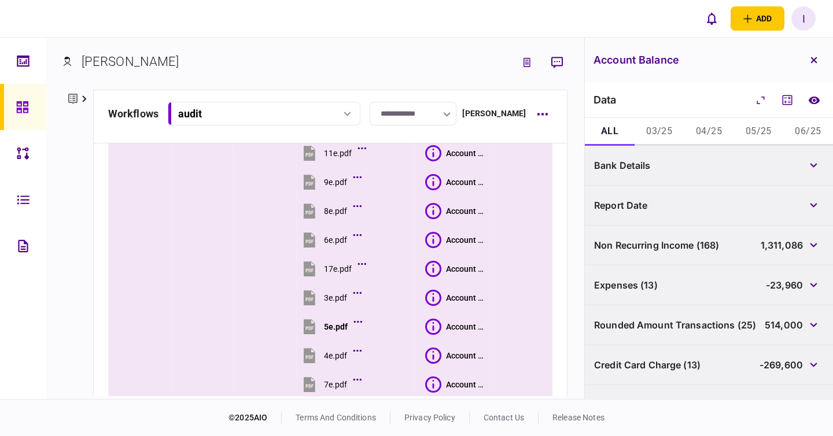
scroll to position [427, 0]
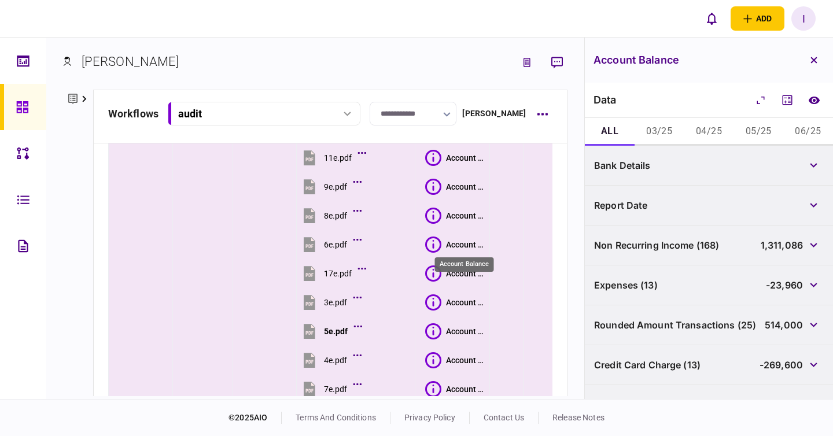
click at [451, 240] on div "Account Balance" at bounding box center [465, 244] width 39 height 9
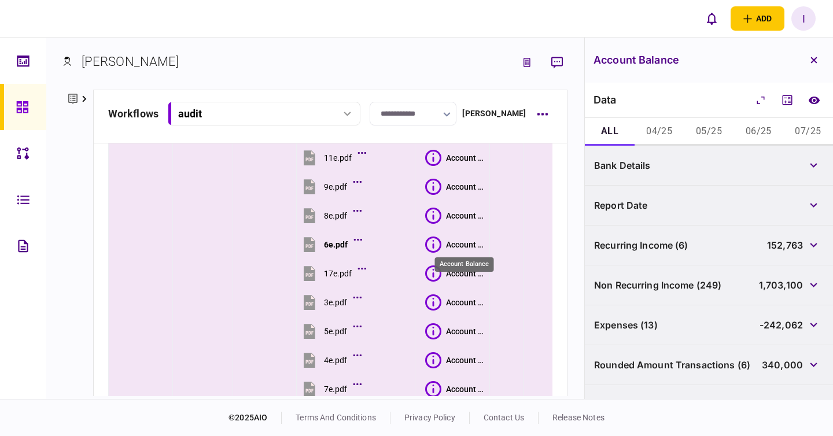
click at [470, 242] on div "Account Balance" at bounding box center [465, 244] width 39 height 9
click at [786, 96] on icon "Calculator" at bounding box center [788, 100] width 14 height 14
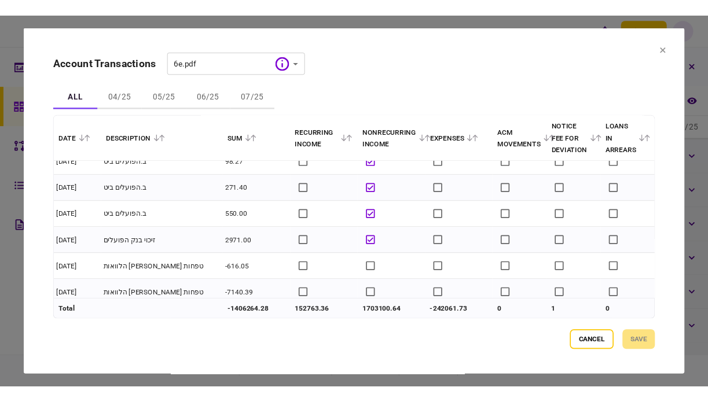
scroll to position [705, 0]
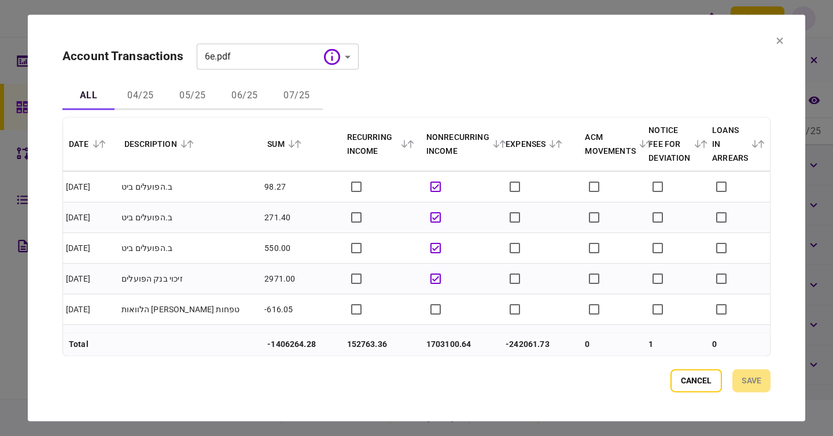
click at [783, 45] on button at bounding box center [780, 40] width 7 height 9
